Goal: Transaction & Acquisition: Book appointment/travel/reservation

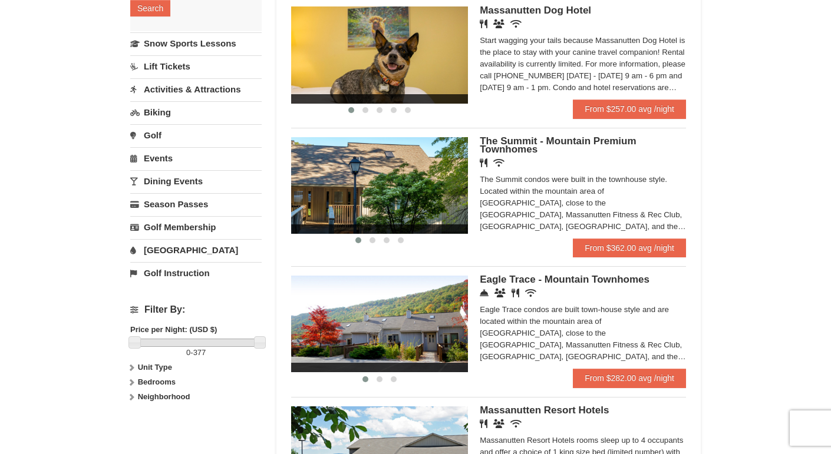
scroll to position [236, 0]
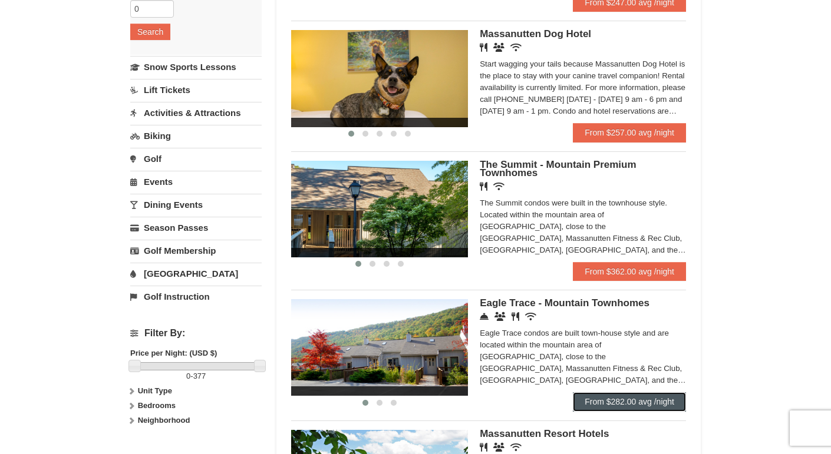
click at [670, 399] on link "From $282.00 avg /night" at bounding box center [629, 401] width 113 height 19
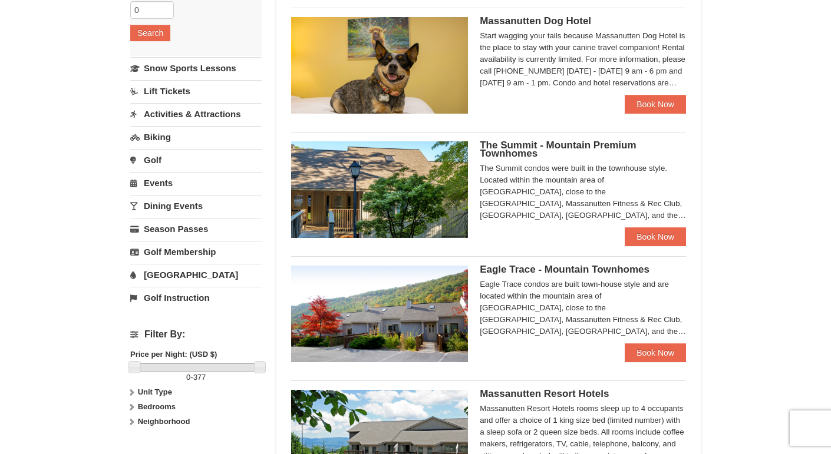
scroll to position [236, 0]
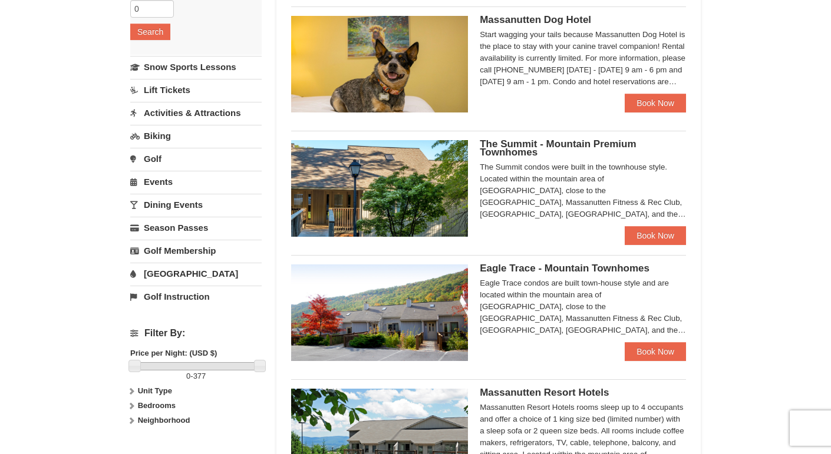
click at [379, 167] on img at bounding box center [379, 188] width 177 height 97
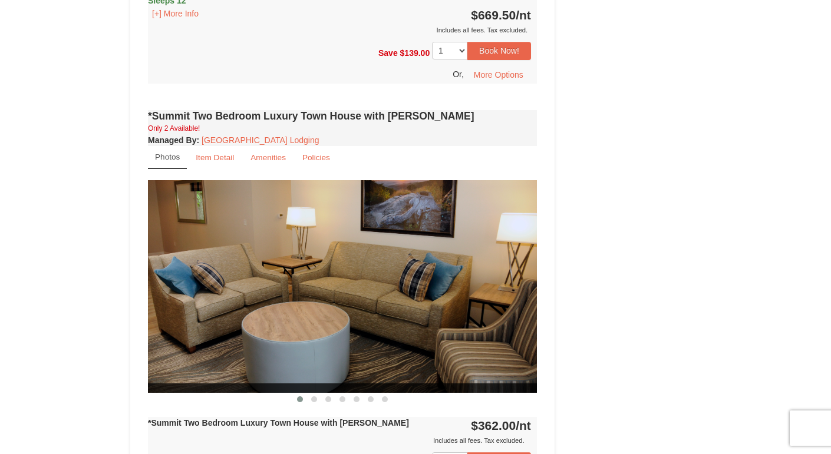
scroll to position [781, 0]
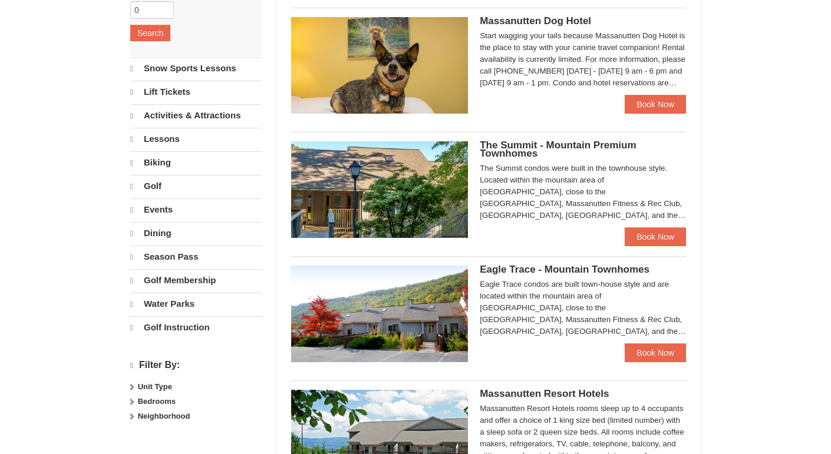
select select "9"
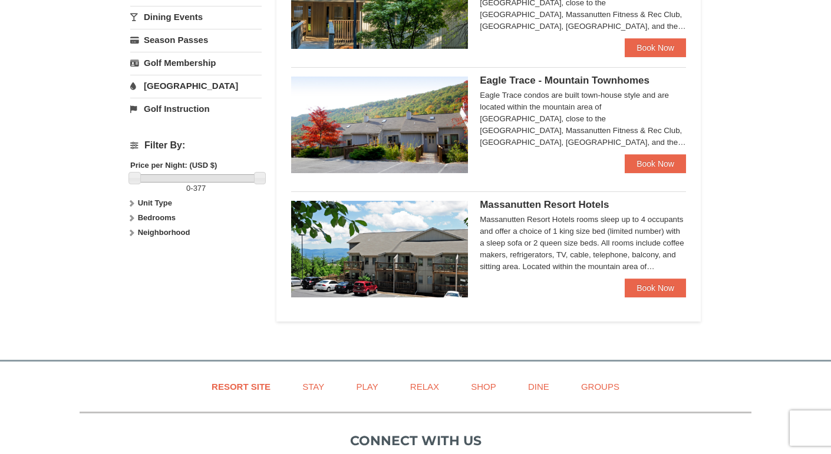
scroll to position [424, 0]
click at [449, 262] on img at bounding box center [379, 248] width 177 height 97
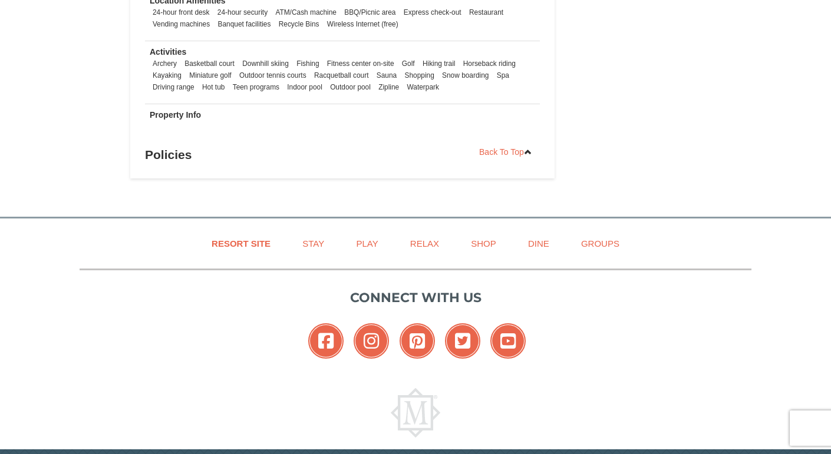
scroll to position [914, 0]
